Goal: Task Accomplishment & Management: Complete application form

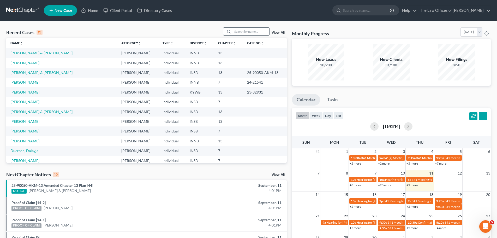
click at [236, 32] on input "search" at bounding box center [251, 32] width 37 height 8
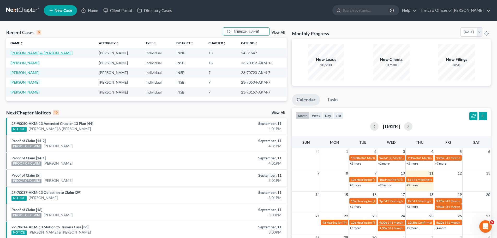
type input "[PERSON_NAME]"
click at [42, 51] on link "[PERSON_NAME] & [PERSON_NAME]" at bounding box center [41, 53] width 62 height 4
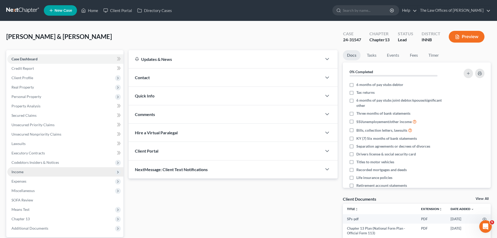
click at [28, 172] on span "Income" at bounding box center [65, 171] width 116 height 9
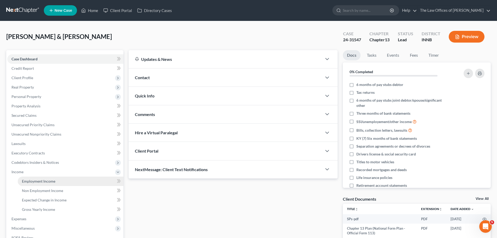
click at [30, 178] on link "Employment Income" at bounding box center [71, 180] width 106 height 9
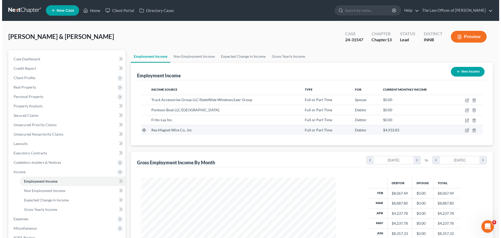
scroll to position [97, 205]
click at [465, 131] on icon "button" at bounding box center [465, 130] width 4 height 4
select select "0"
select select "15"
select select "2"
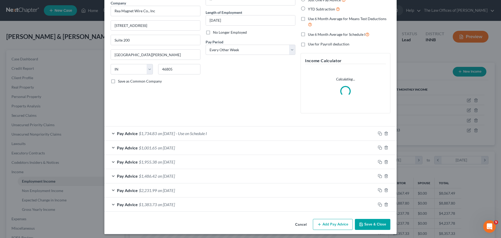
scroll to position [46, 0]
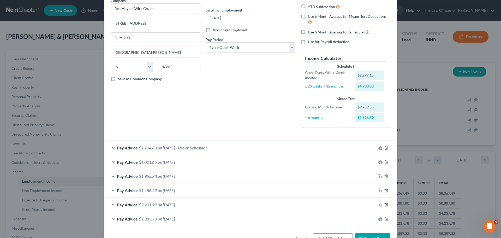
click at [197, 220] on div "Pay Advice $1,383.73 on [DATE]" at bounding box center [239, 219] width 271 height 14
click at [161, 151] on div "Pay Advice $1,734.83 on [DATE] - Use on Schedule I" at bounding box center [239, 148] width 271 height 14
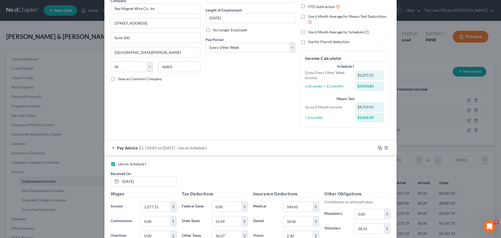
click at [379, 148] on rect "button" at bounding box center [380, 148] width 2 height 2
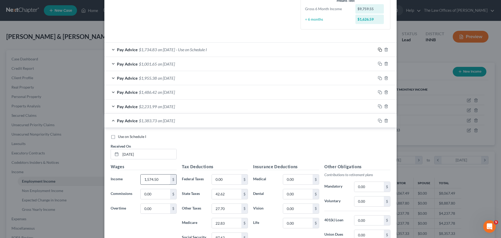
scroll to position [152, 0]
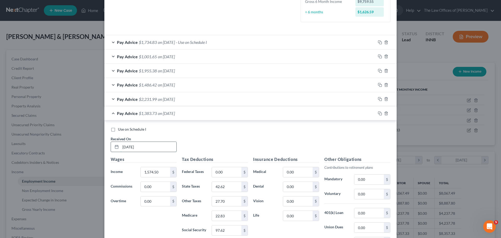
click at [149, 148] on input "[DATE]" at bounding box center [148, 147] width 56 height 10
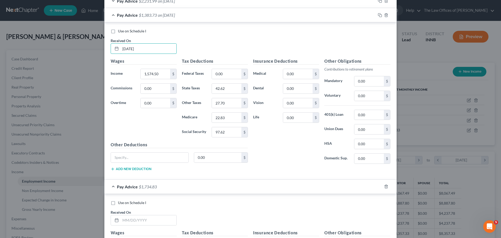
scroll to position [240, 0]
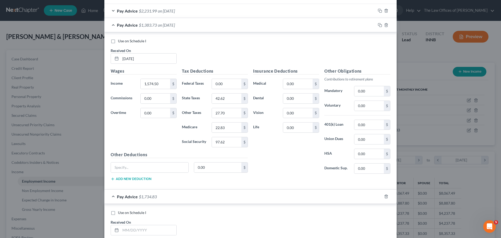
click at [135, 26] on span "Pay Advice" at bounding box center [127, 24] width 21 height 5
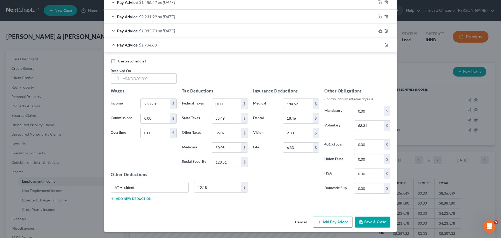
scroll to position [234, 0]
click at [131, 76] on input "text" at bounding box center [148, 79] width 56 height 10
type input "[DATE]"
click at [161, 103] on input "2,277.15" at bounding box center [155, 104] width 29 height 10
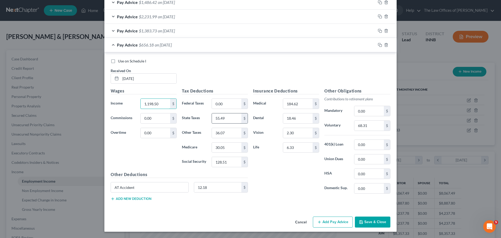
type input "1,198.50"
click at [231, 120] on input "55.49" at bounding box center [226, 118] width 29 height 10
type input "24.10"
click at [235, 134] on input "36.07" at bounding box center [226, 133] width 29 height 10
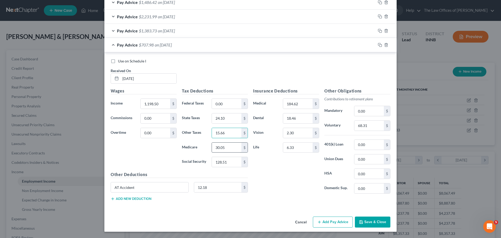
type input "15.66"
click at [233, 146] on input "30.05" at bounding box center [226, 147] width 29 height 10
type input "14.42"
click at [233, 165] on input "128.51" at bounding box center [226, 162] width 29 height 10
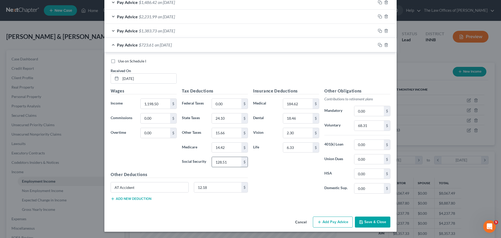
click at [233, 165] on input "128.51" at bounding box center [226, 162] width 29 height 10
type input "61.64"
click at [366, 126] on input "68.31" at bounding box center [368, 125] width 29 height 10
type input "35.96"
click at [127, 45] on span "Pay Advice" at bounding box center [127, 44] width 21 height 5
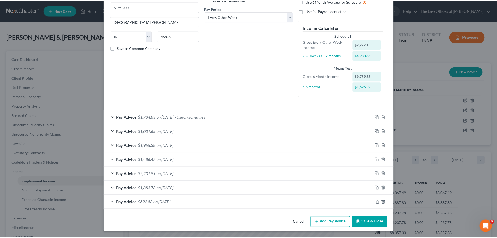
scroll to position [77, 0]
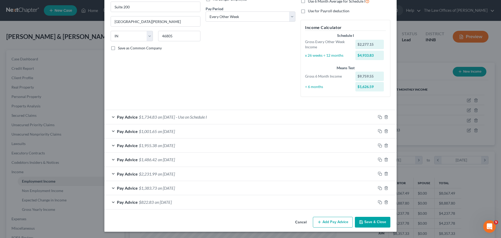
click at [368, 224] on button "Save & Close" at bounding box center [372, 221] width 35 height 11
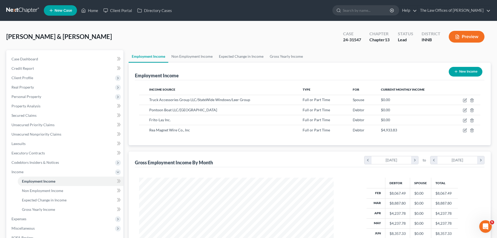
scroll to position [260722, 260614]
click at [34, 218] on span "Expenses" at bounding box center [65, 218] width 116 height 9
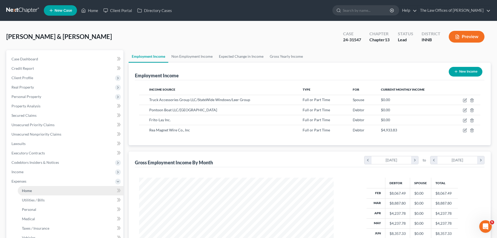
click at [33, 192] on link "Home" at bounding box center [71, 190] width 106 height 9
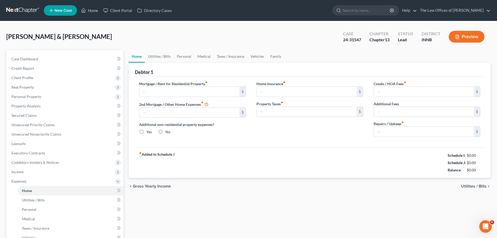
type input "1,350.00"
type input "0.00"
radio input "true"
type input "20.00"
type input "0.00"
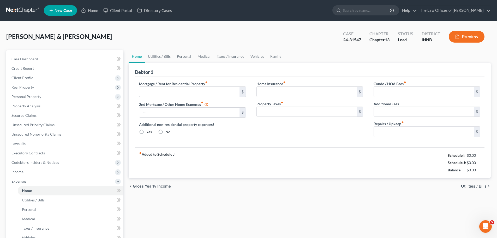
type input "0.00"
